Goal: Task Accomplishment & Management: Complete application form

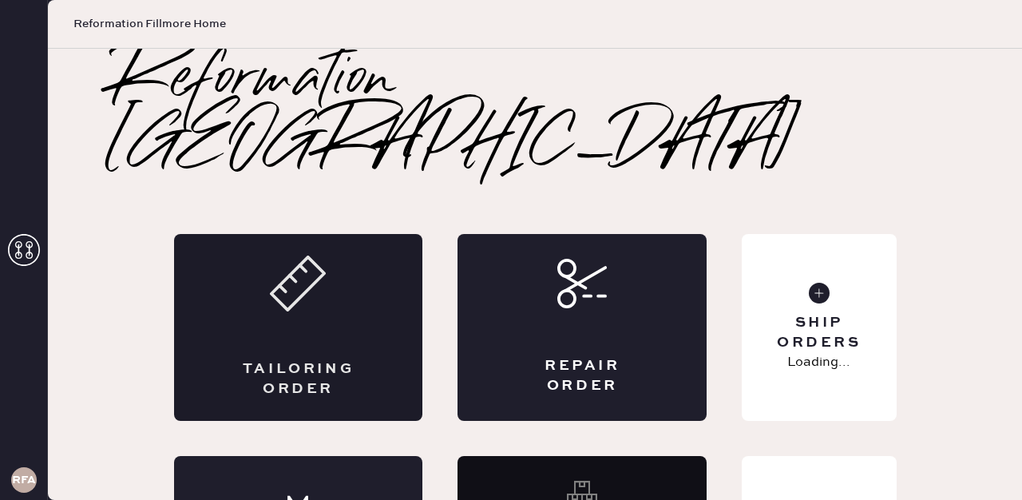
click at [294, 359] on div "Tailoring Order" at bounding box center [298, 379] width 121 height 40
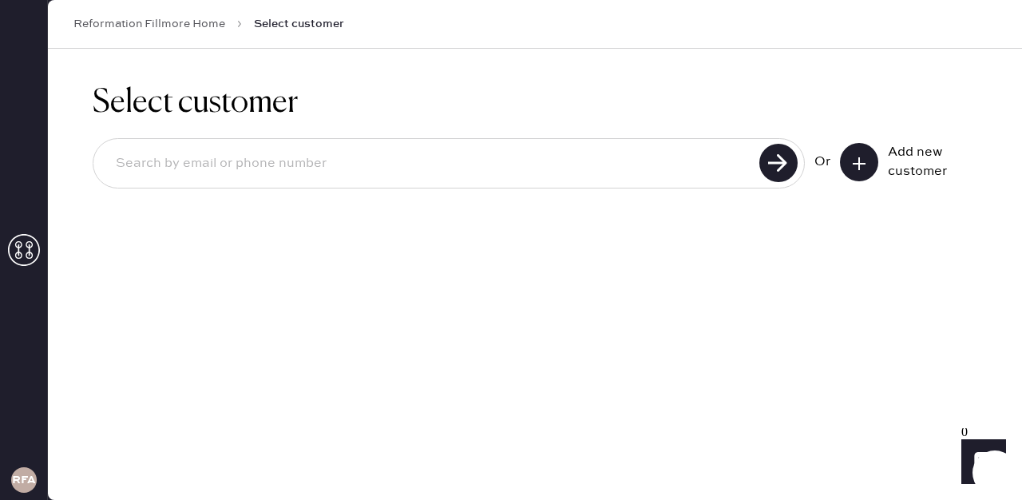
click at [846, 163] on button at bounding box center [859, 162] width 38 height 38
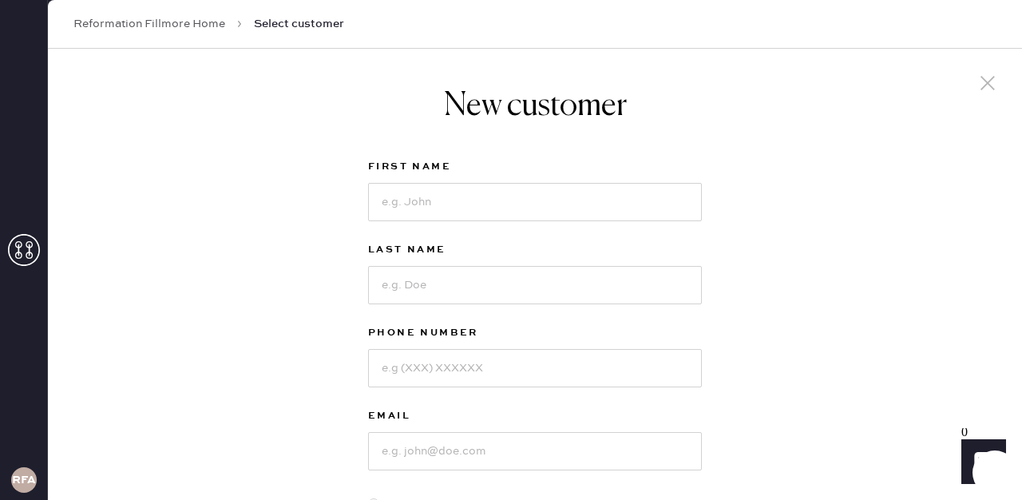
click at [516, 229] on div "First Name" at bounding box center [535, 198] width 334 height 83
click at [508, 206] on input at bounding box center [535, 202] width 334 height 38
type input "[PERSON_NAME]"
click at [421, 281] on input at bounding box center [535, 285] width 334 height 38
type input "Li"
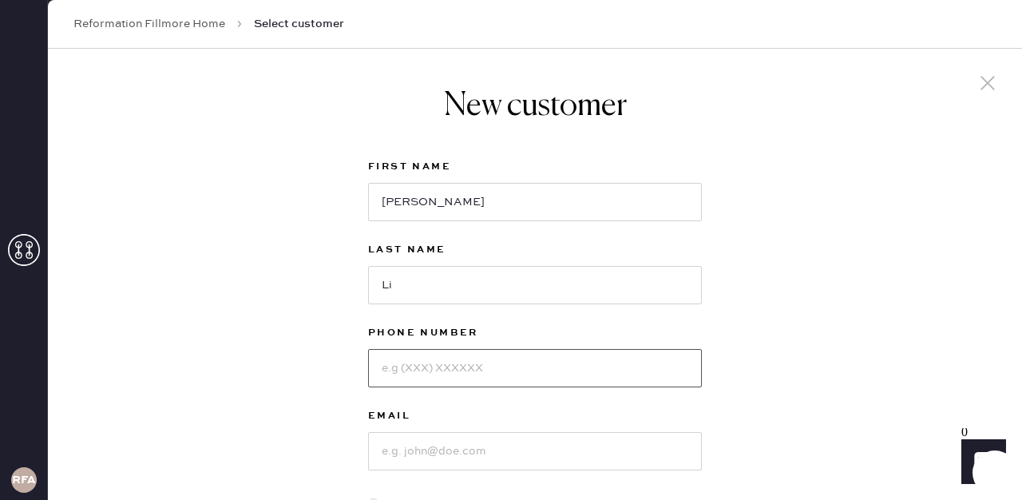
click at [470, 378] on input at bounding box center [535, 368] width 334 height 38
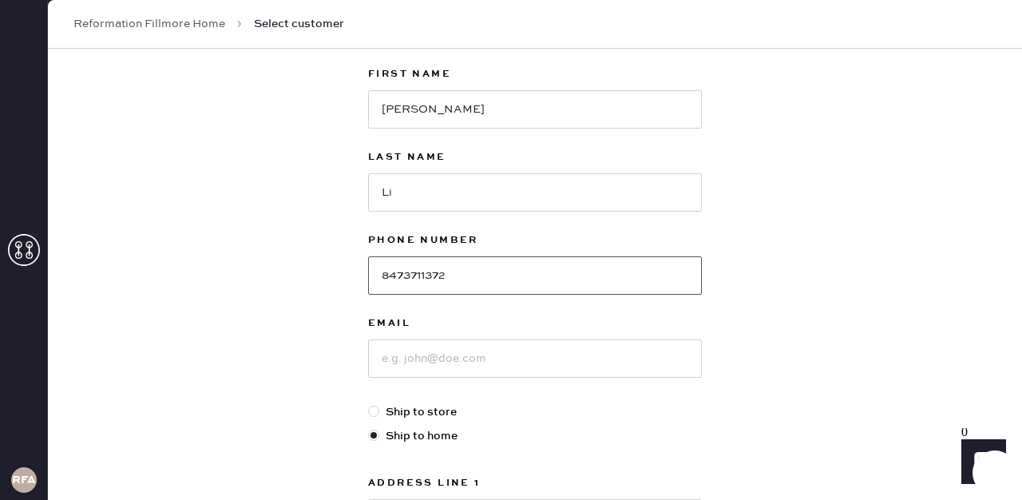
scroll to position [137, 0]
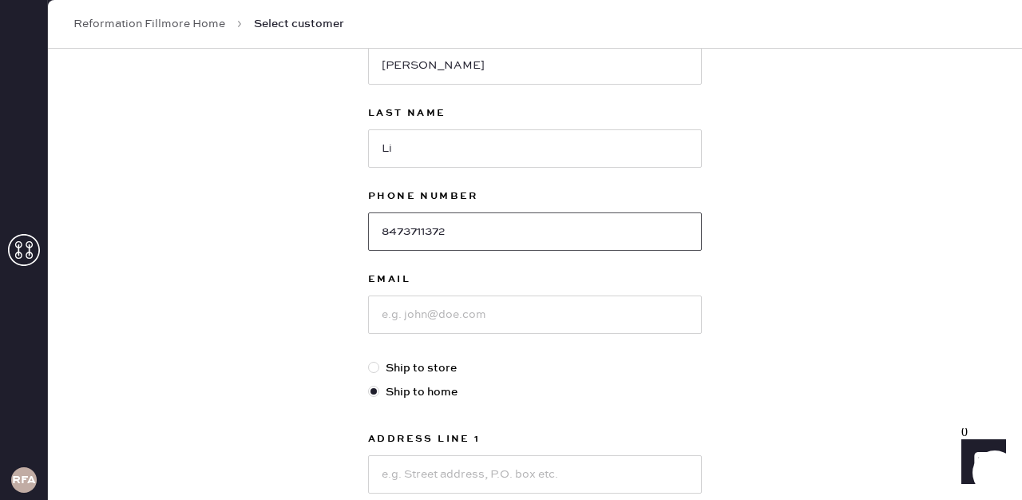
type input "8473711372"
click at [453, 315] on input at bounding box center [535, 314] width 334 height 38
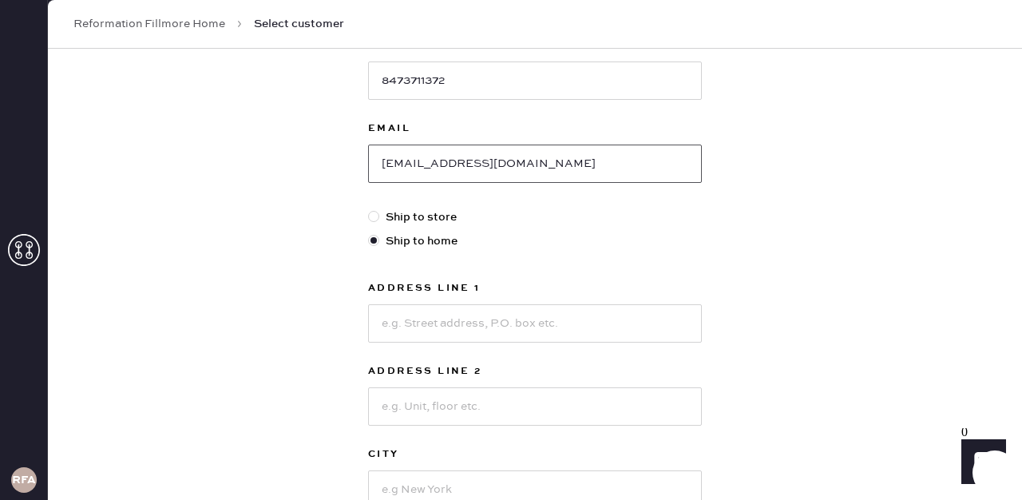
scroll to position [288, 0]
type input "[EMAIL_ADDRESS][DOMAIN_NAME]"
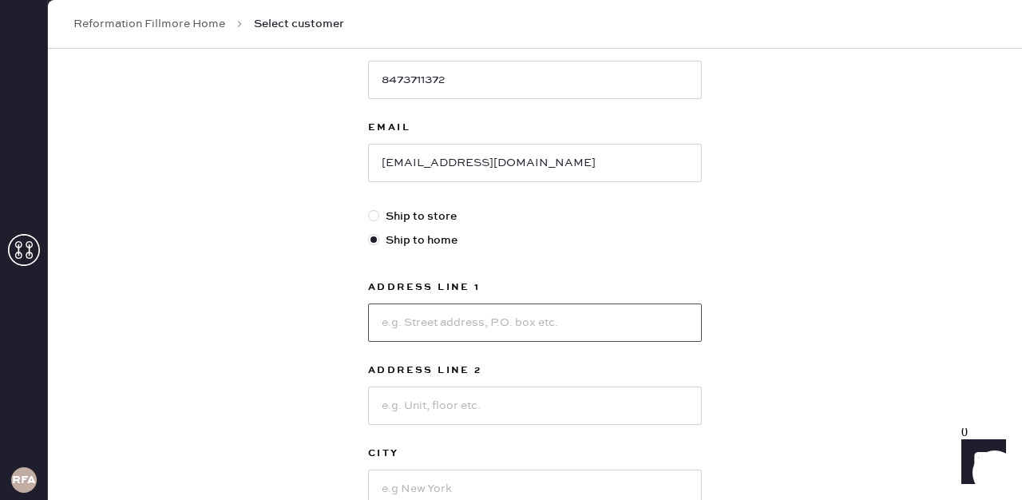
click at [501, 331] on input at bounding box center [535, 322] width 334 height 38
type input "[STREET_ADDRESS]"
click at [480, 404] on input at bounding box center [535, 405] width 334 height 38
type input "A"
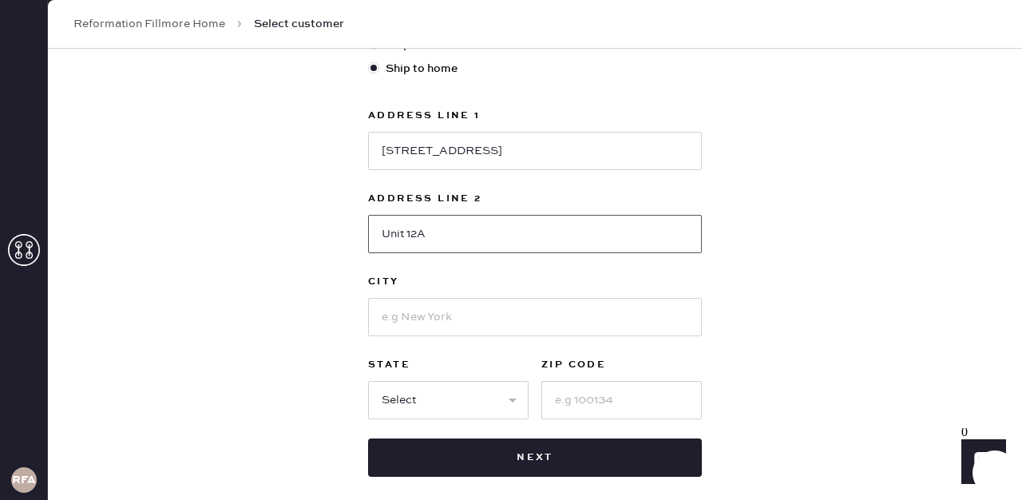
scroll to position [461, 0]
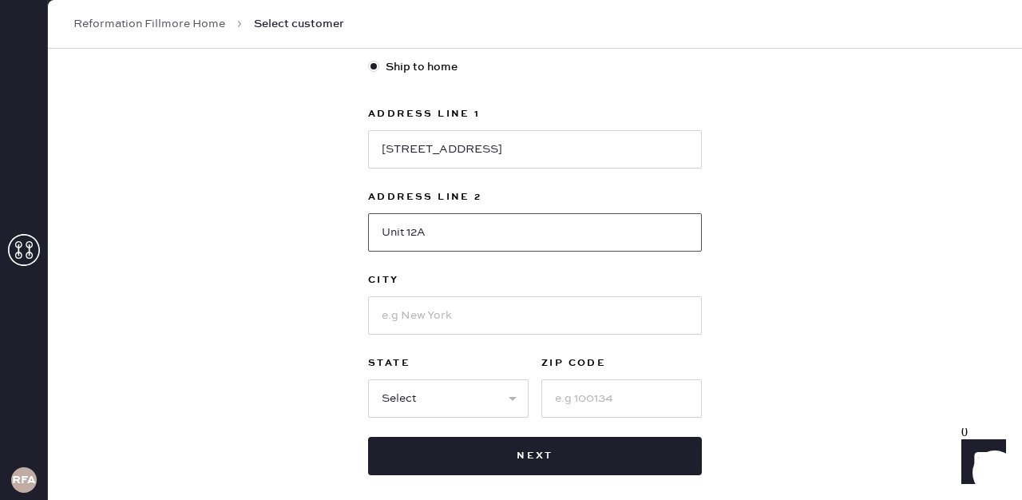
type input "Unit 12A"
click at [634, 399] on input at bounding box center [621, 398] width 160 height 38
type input "10001"
click at [456, 403] on select "Select AK AL AR AZ CA CO CT [GEOGRAPHIC_DATA] DE FL [GEOGRAPHIC_DATA] HI [GEOGR…" at bounding box center [448, 398] width 160 height 38
select select "NY"
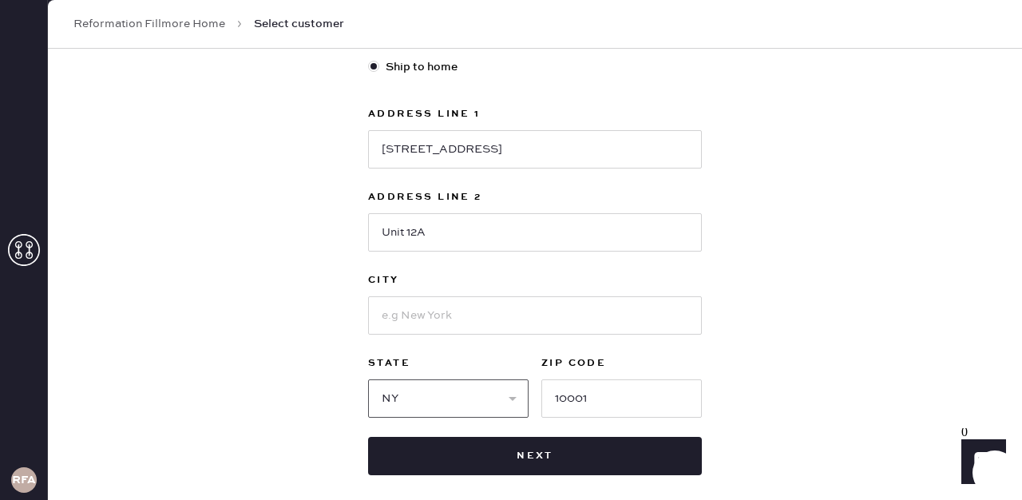
click at [368, 379] on select "Select AK AL AR AZ CA CO CT [GEOGRAPHIC_DATA] DE FL [GEOGRAPHIC_DATA] HI [GEOGR…" at bounding box center [448, 398] width 160 height 38
click at [438, 319] on input at bounding box center [535, 315] width 334 height 38
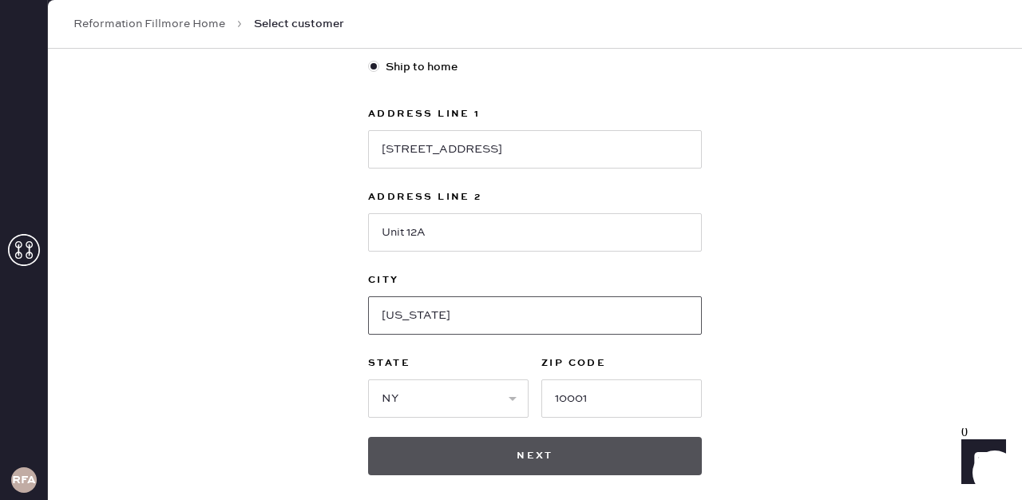
type input "[US_STATE]"
click at [521, 459] on button "Next" at bounding box center [535, 456] width 334 height 38
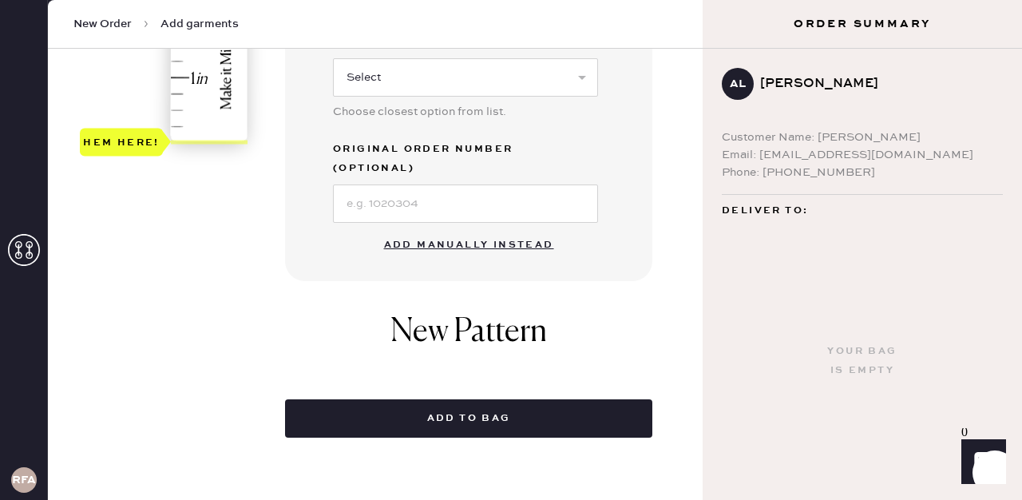
scroll to position [498, 0]
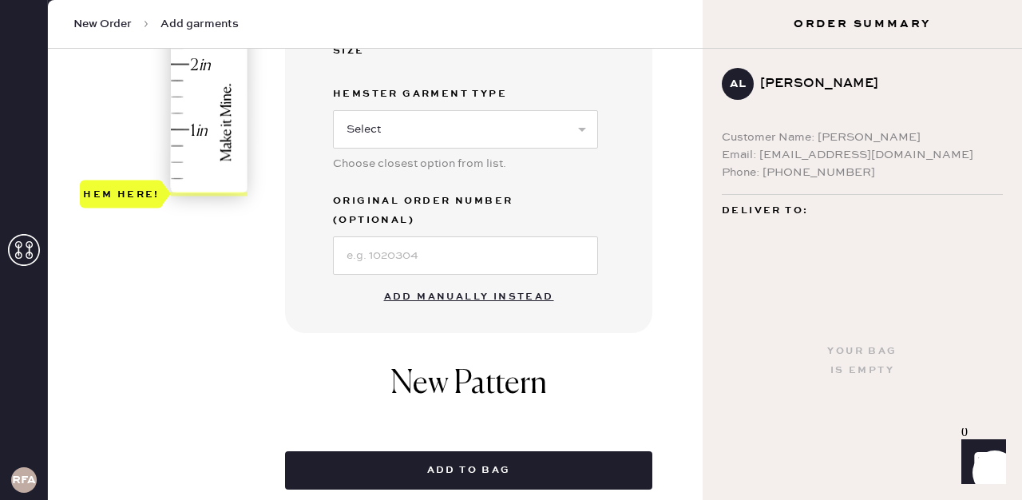
click at [499, 281] on button "Add manually instead" at bounding box center [468, 297] width 189 height 32
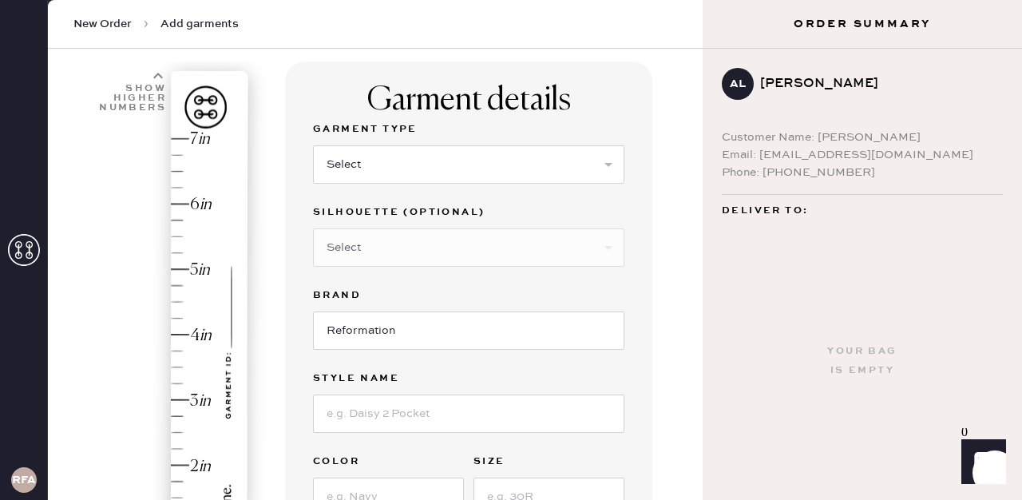
scroll to position [75, 0]
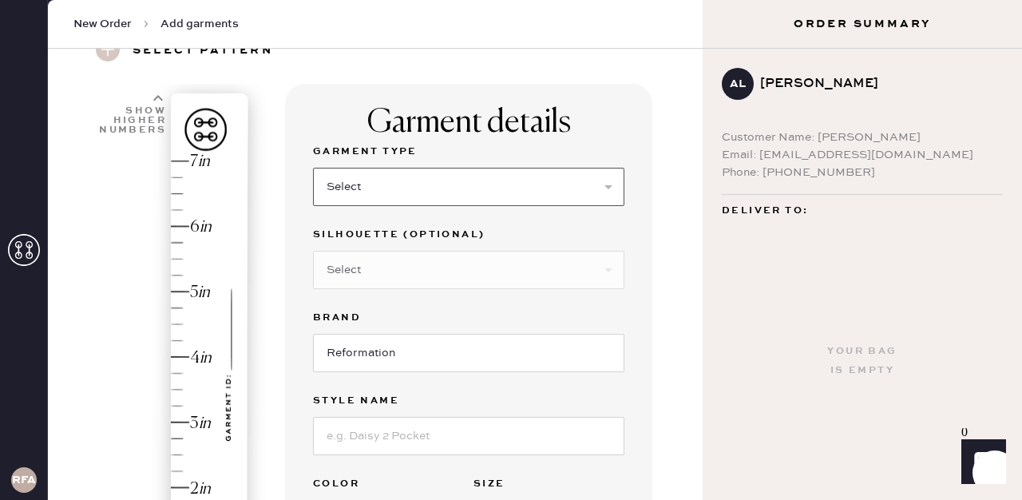
click at [423, 184] on select "Select Basic Skirt Jeans Leggings Pants Shorts Basic Sleeved Dress Basic Sleeve…" at bounding box center [468, 187] width 311 height 38
select select "2"
click at [313, 168] on select "Select Basic Skirt Jeans Leggings Pants Shorts Basic Sleeved Dress Basic Sleeve…" at bounding box center [468, 187] width 311 height 38
click at [442, 267] on select "Select Shorts Cropped Flare Boot Cut Straight Skinny Other" at bounding box center [468, 270] width 311 height 38
select select "5"
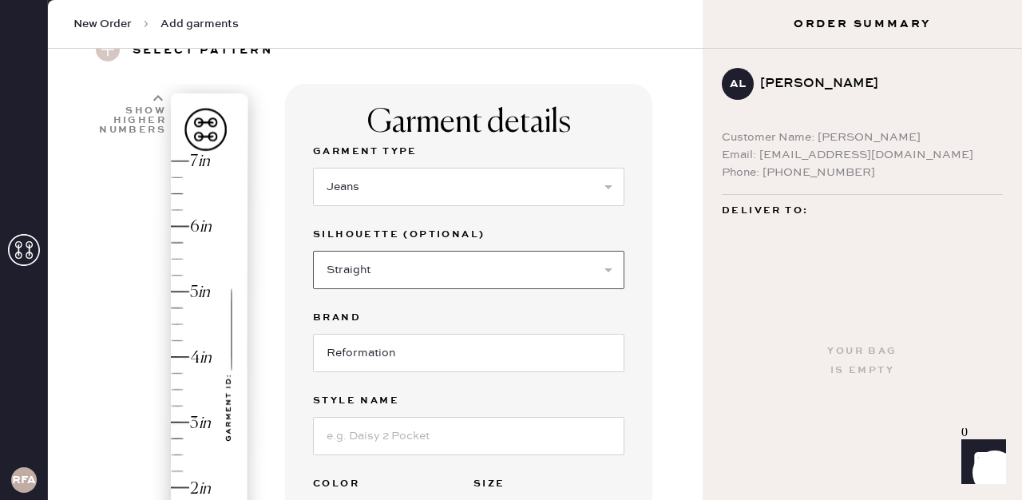
click at [313, 251] on select "Select Shorts Cropped Flare Boot Cut Straight Skinny Other" at bounding box center [468, 270] width 311 height 38
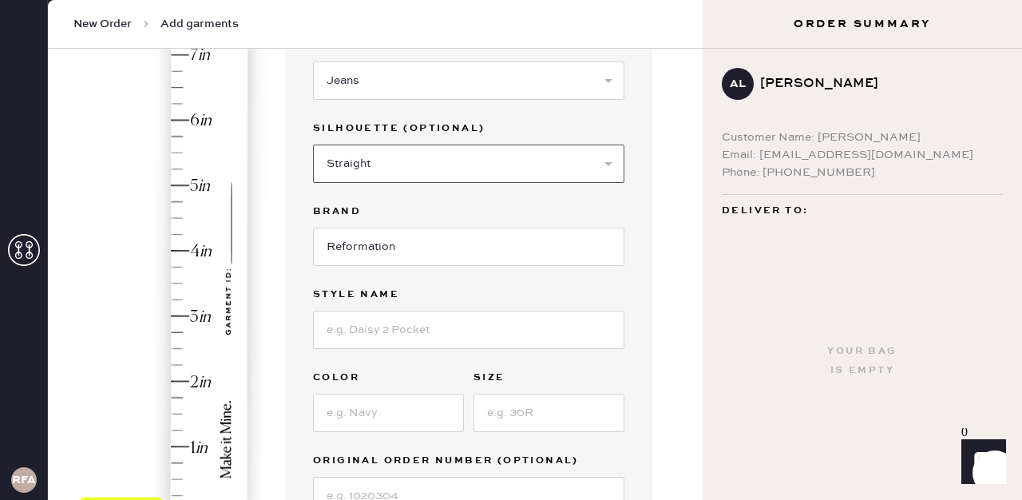
scroll to position [193, 0]
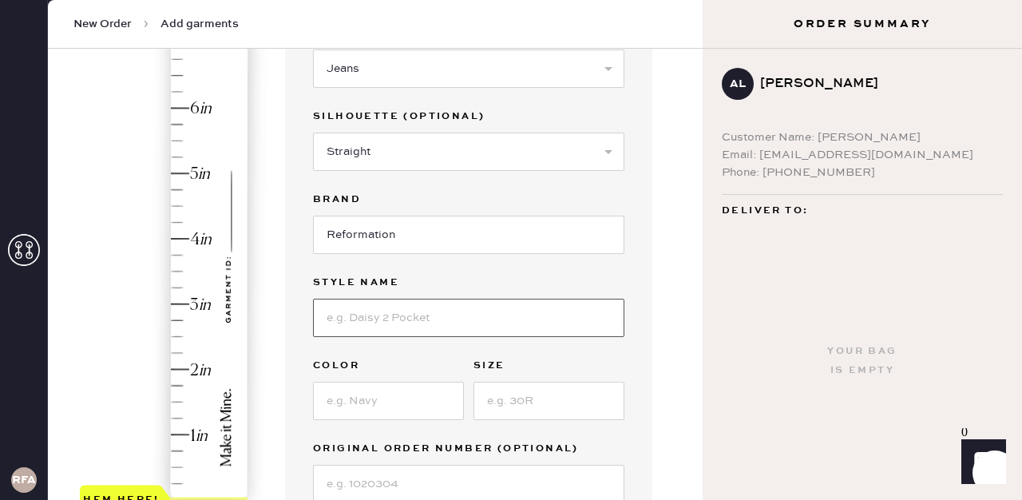
click at [394, 306] on input at bounding box center [468, 318] width 311 height 38
type input "[PERSON_NAME] RIse Slouchy"
click at [381, 407] on input at bounding box center [388, 401] width 151 height 38
type input "Ondine"
click at [553, 406] on input at bounding box center [548, 401] width 151 height 38
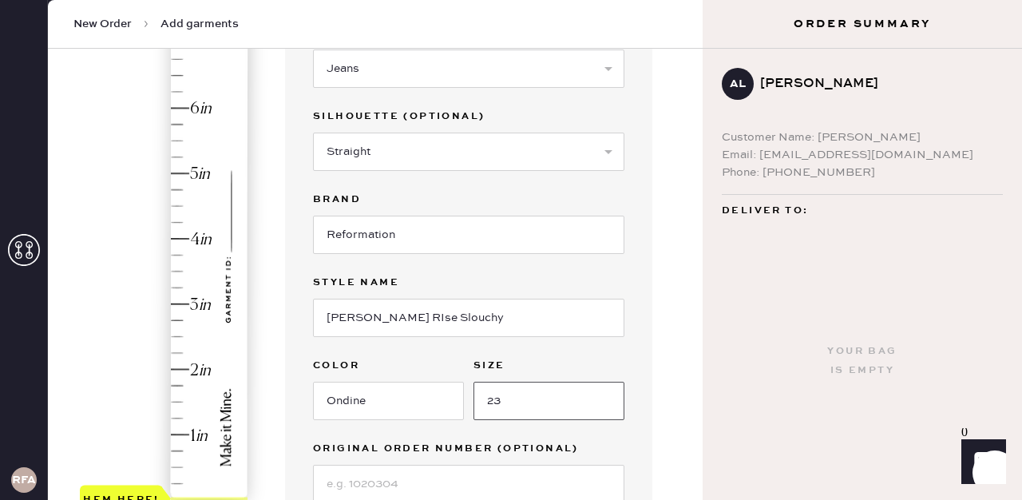
scroll to position [265, 0]
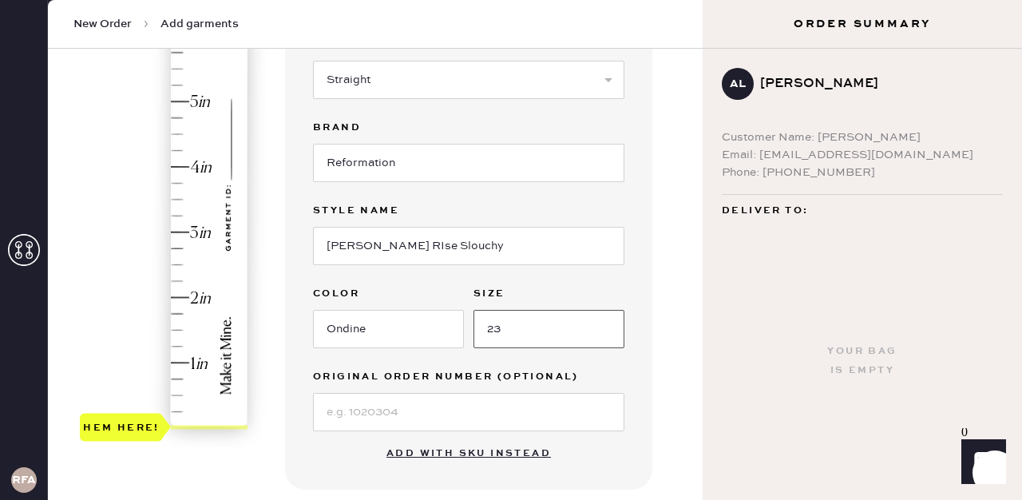
type input "23"
type input "4.75"
click at [174, 120] on div "Hem here!" at bounding box center [165, 199] width 170 height 471
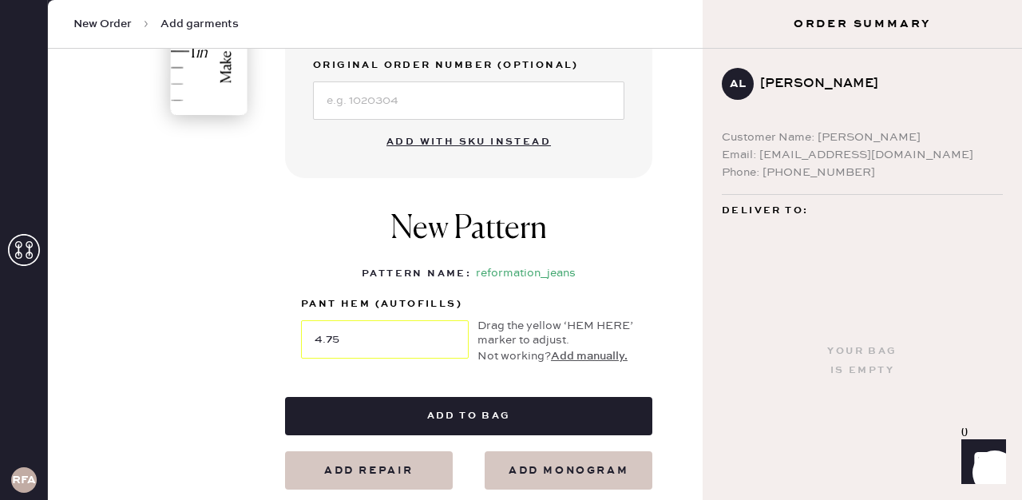
scroll to position [583, 0]
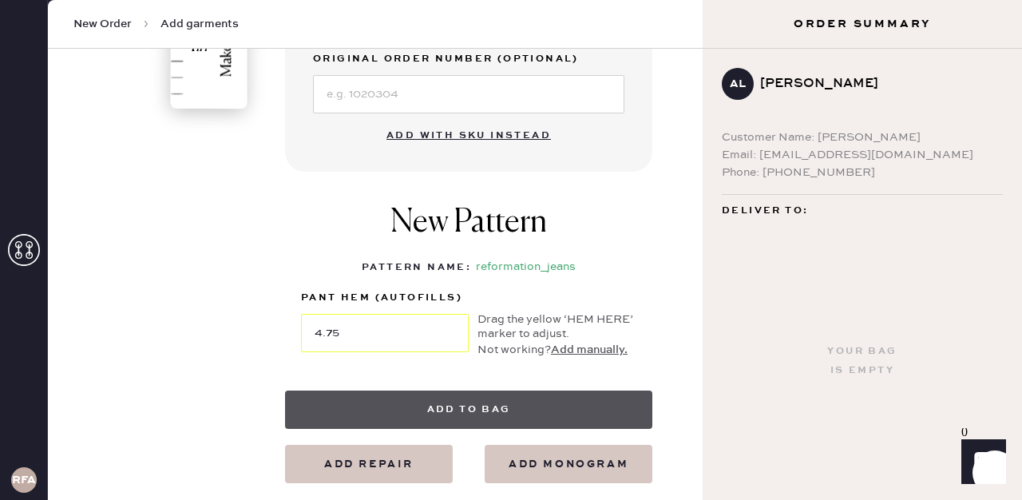
click at [489, 413] on button "Add to bag" at bounding box center [468, 409] width 367 height 38
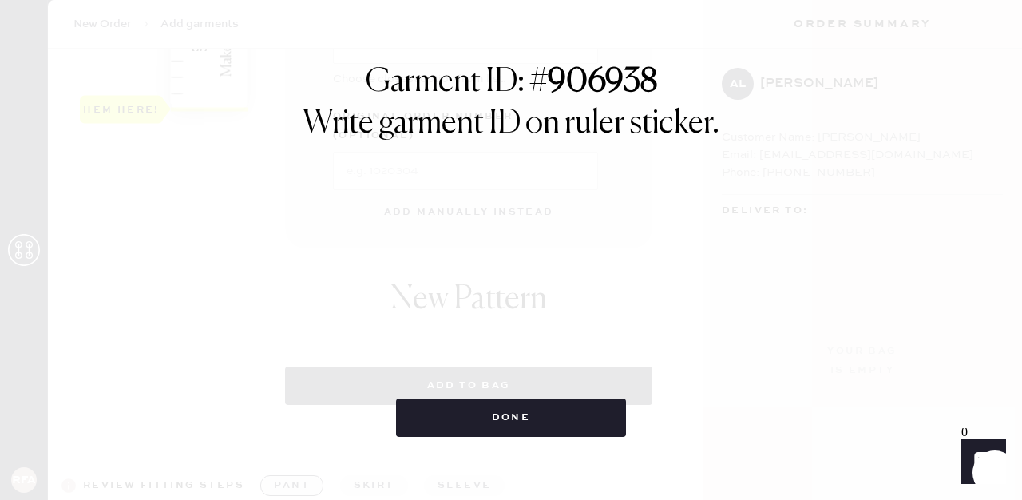
select select "2"
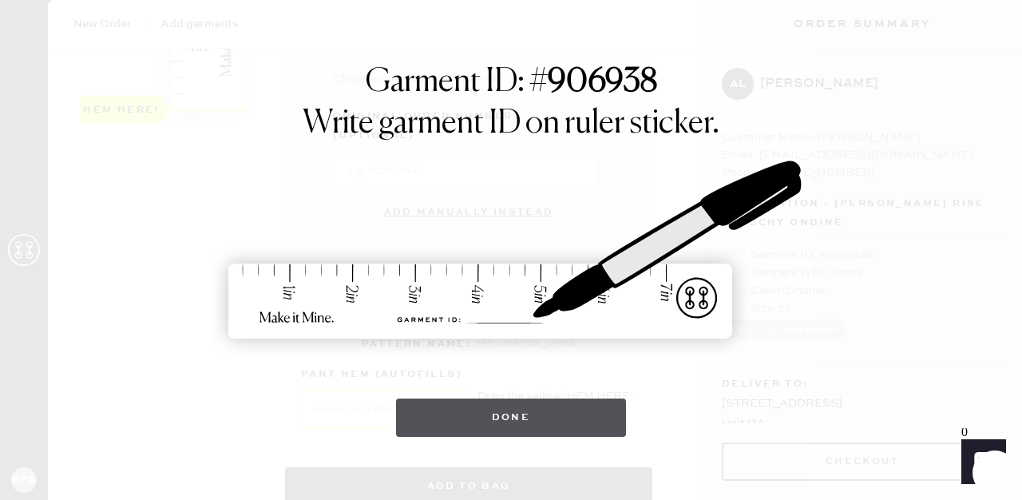
click at [520, 417] on button "Done" at bounding box center [511, 417] width 231 height 38
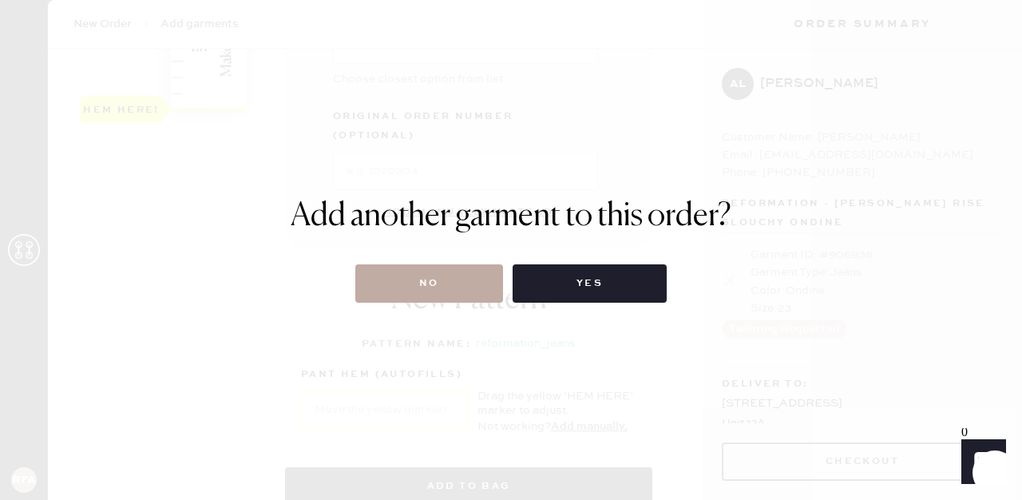
click at [421, 272] on button "No" at bounding box center [429, 283] width 148 height 38
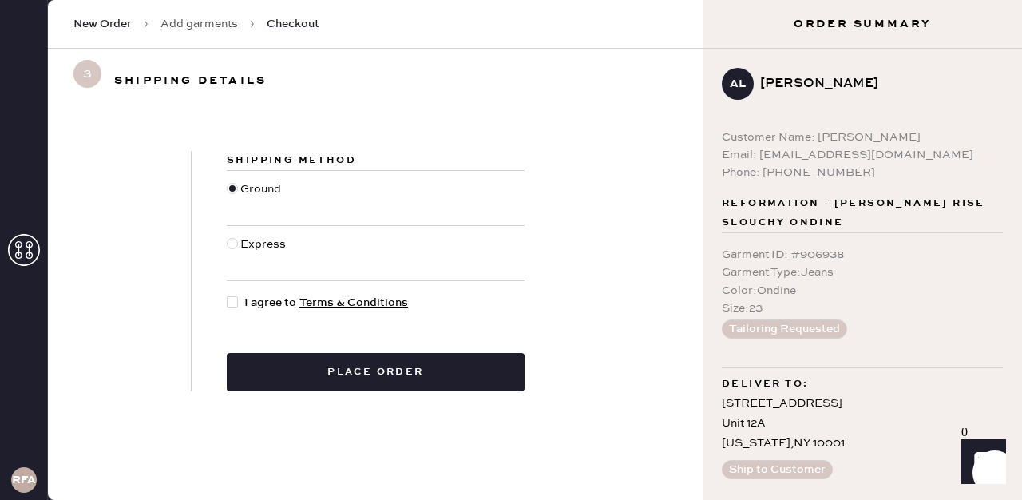
click at [228, 301] on div at bounding box center [232, 301] width 11 height 11
click at [228, 295] on input "I agree to Terms & Conditions" at bounding box center [227, 294] width 1 height 1
checkbox input "true"
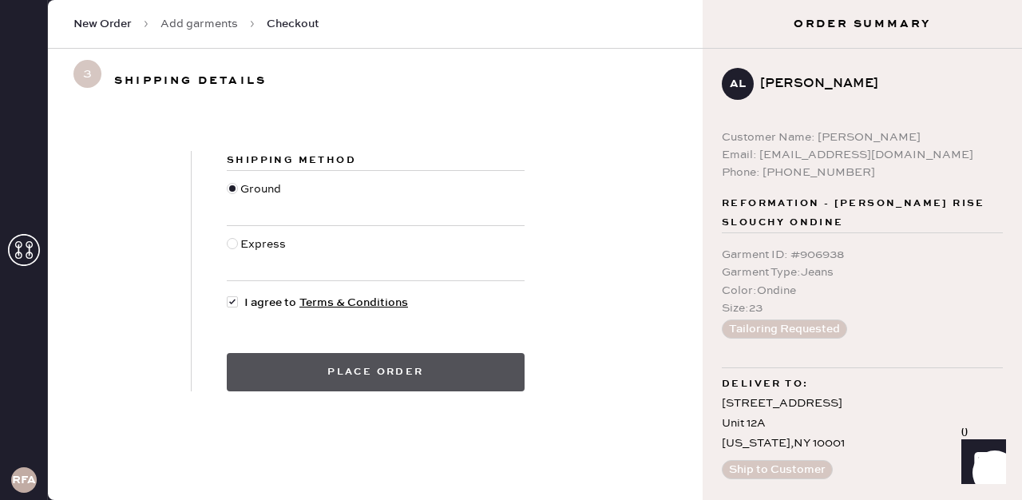
click at [493, 370] on button "Place order" at bounding box center [376, 372] width 298 height 38
